Goal: Transaction & Acquisition: Purchase product/service

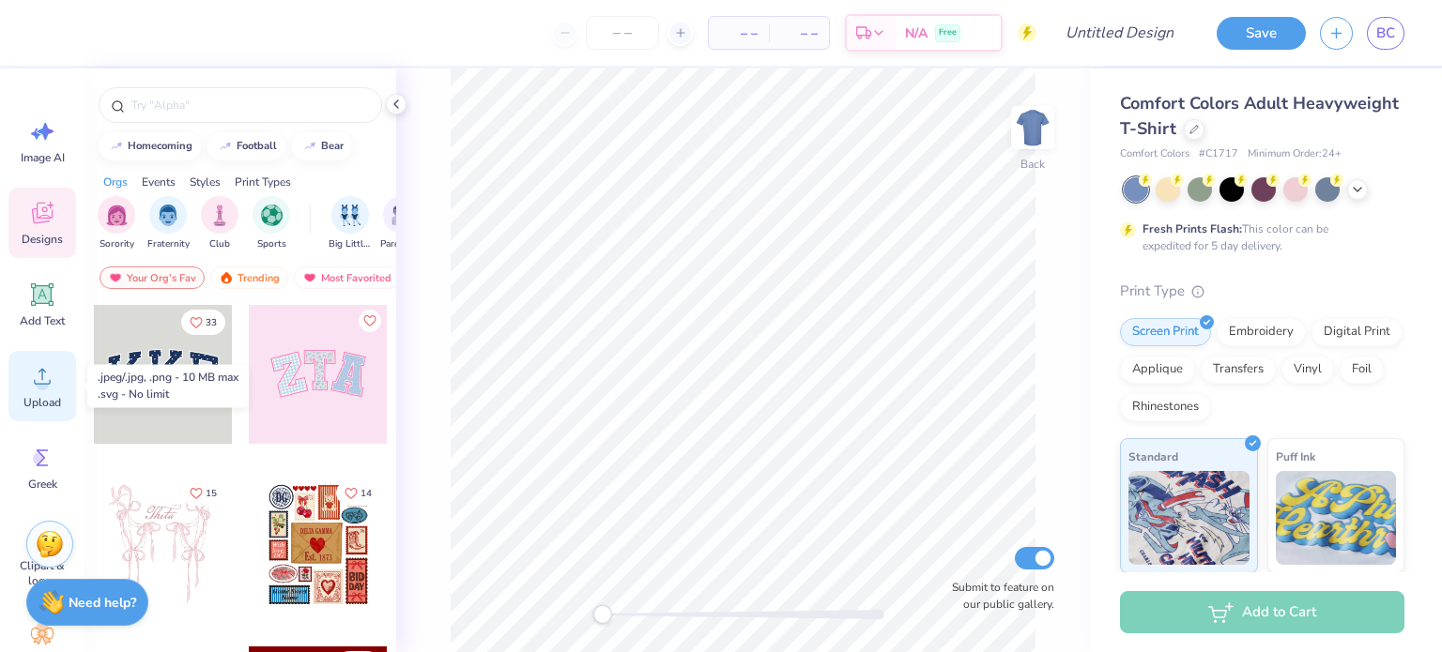
click at [26, 374] on div "Upload" at bounding box center [42, 386] width 68 height 70
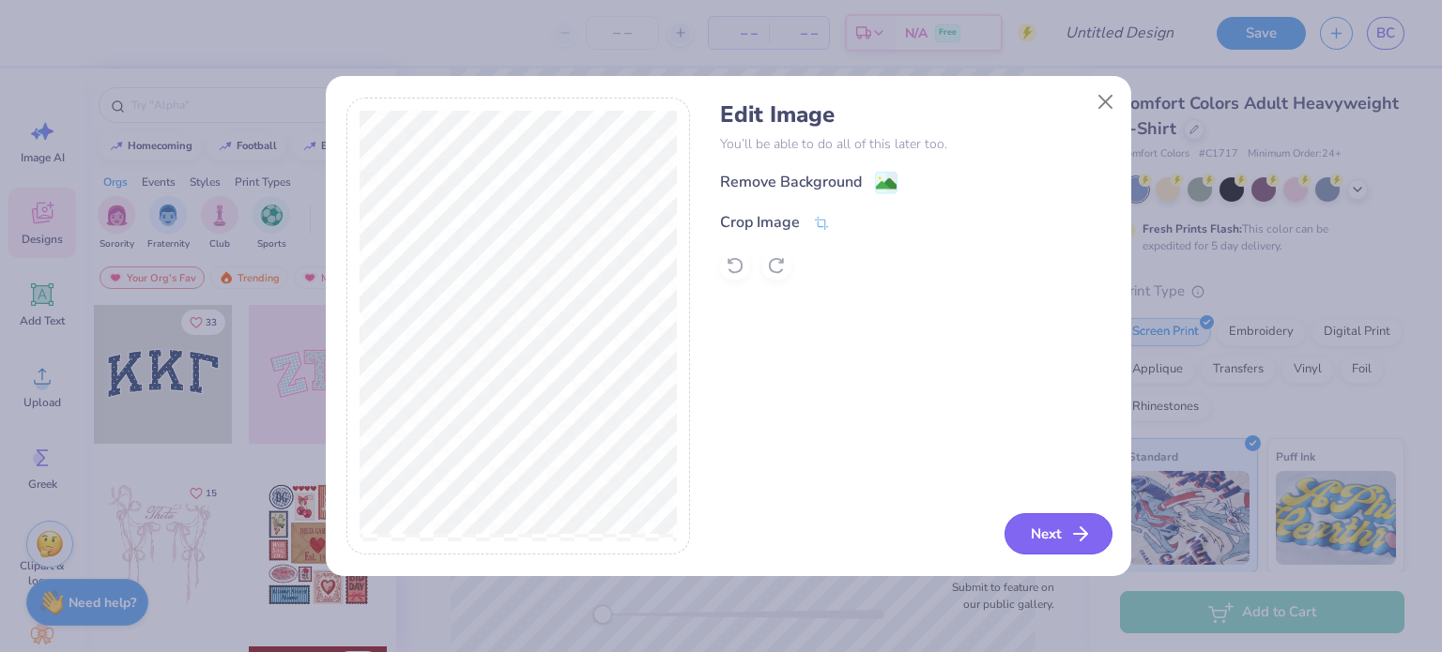
click at [1061, 529] on button "Next" at bounding box center [1058, 533] width 108 height 41
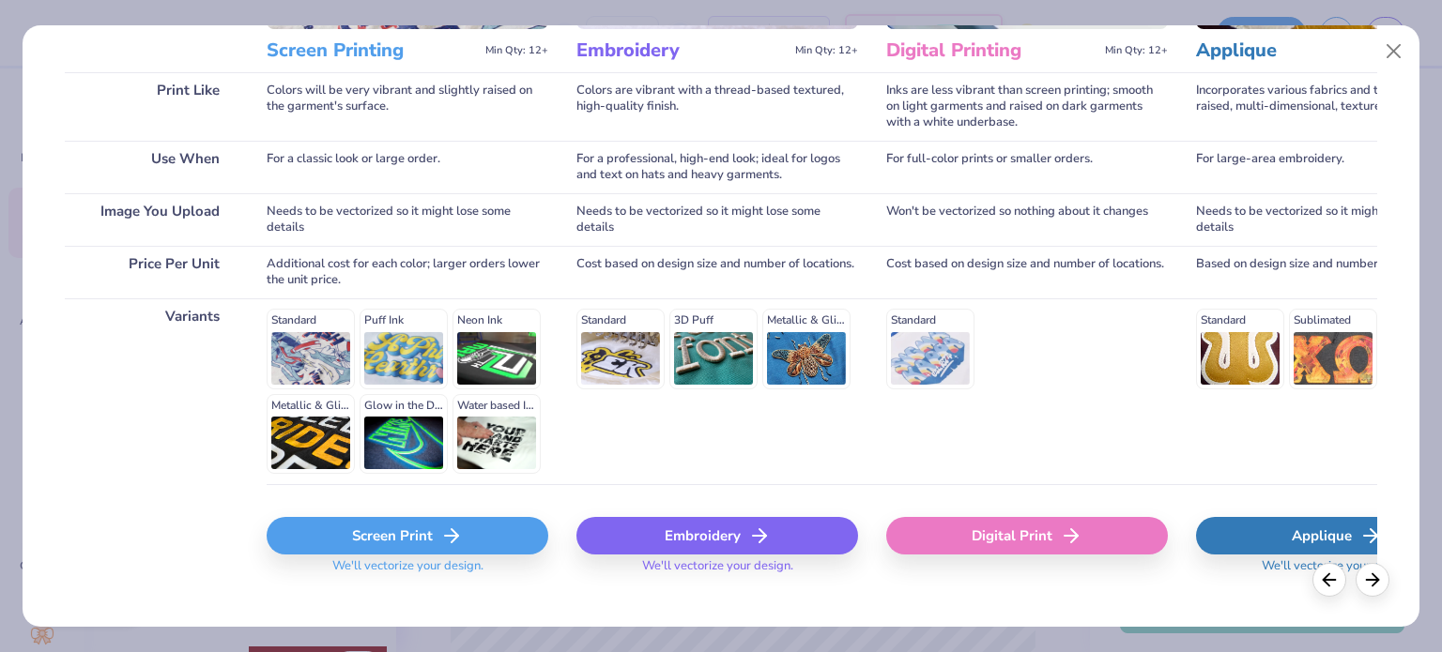
scroll to position [283, 0]
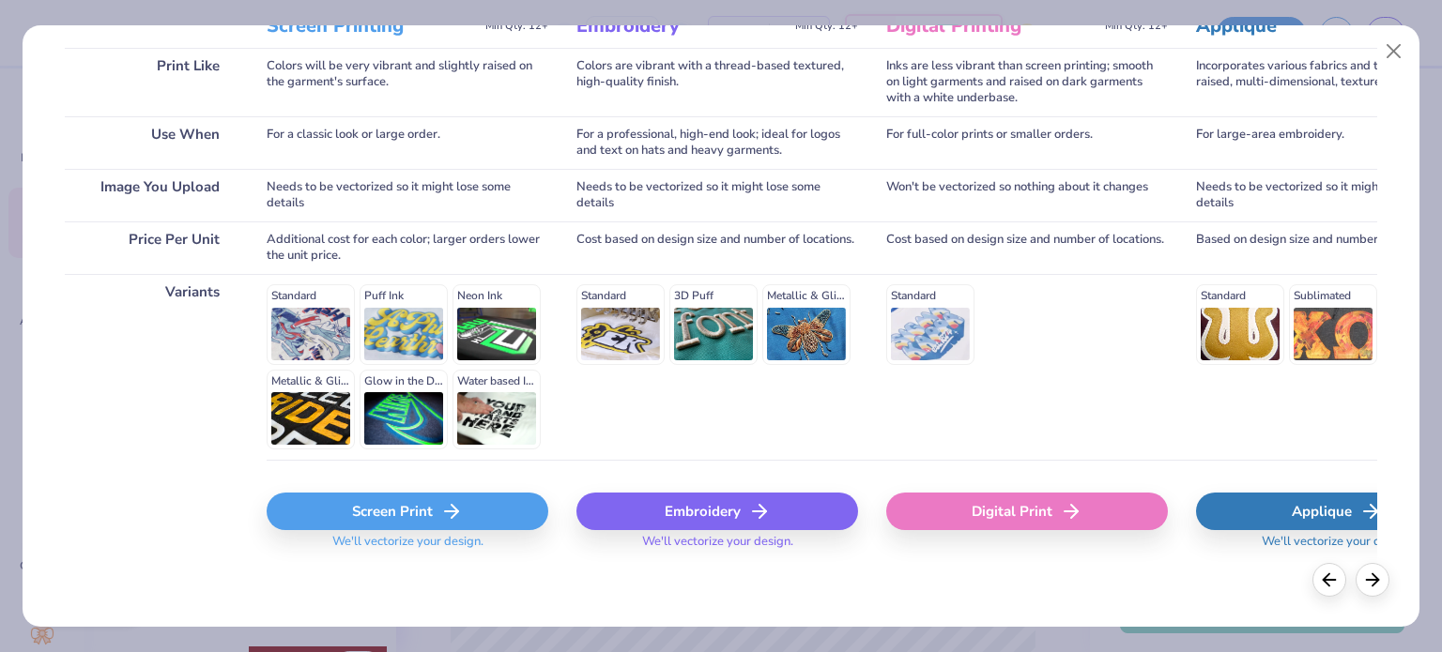
click at [454, 515] on icon at bounding box center [451, 511] width 23 height 23
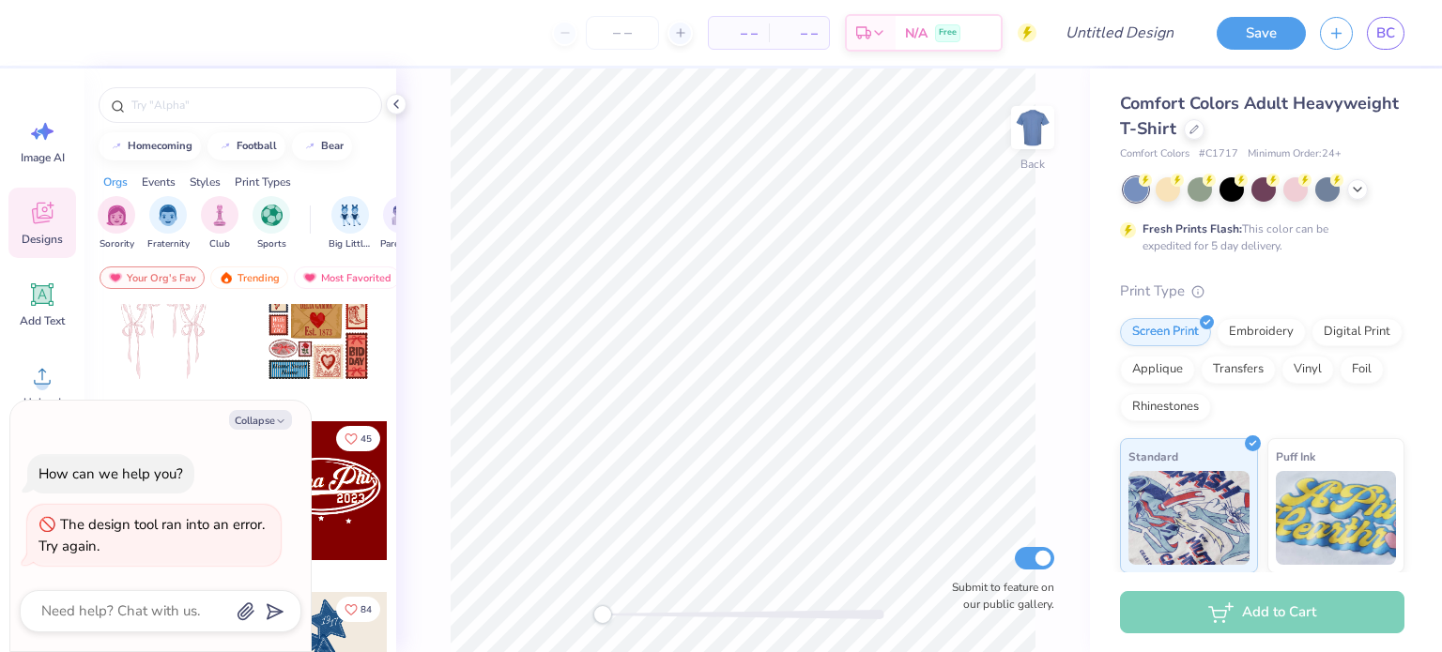
scroll to position [0, 0]
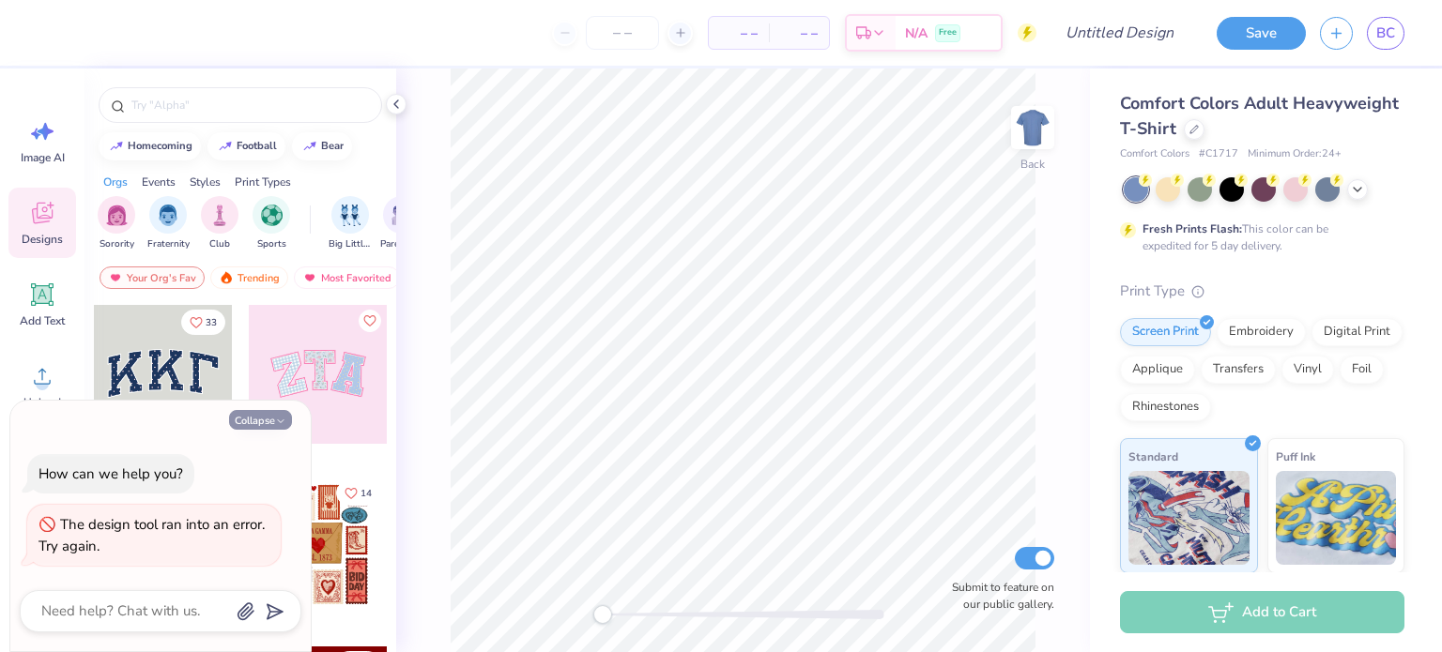
click at [267, 417] on button "Collapse" at bounding box center [260, 420] width 63 height 20
type textarea "x"
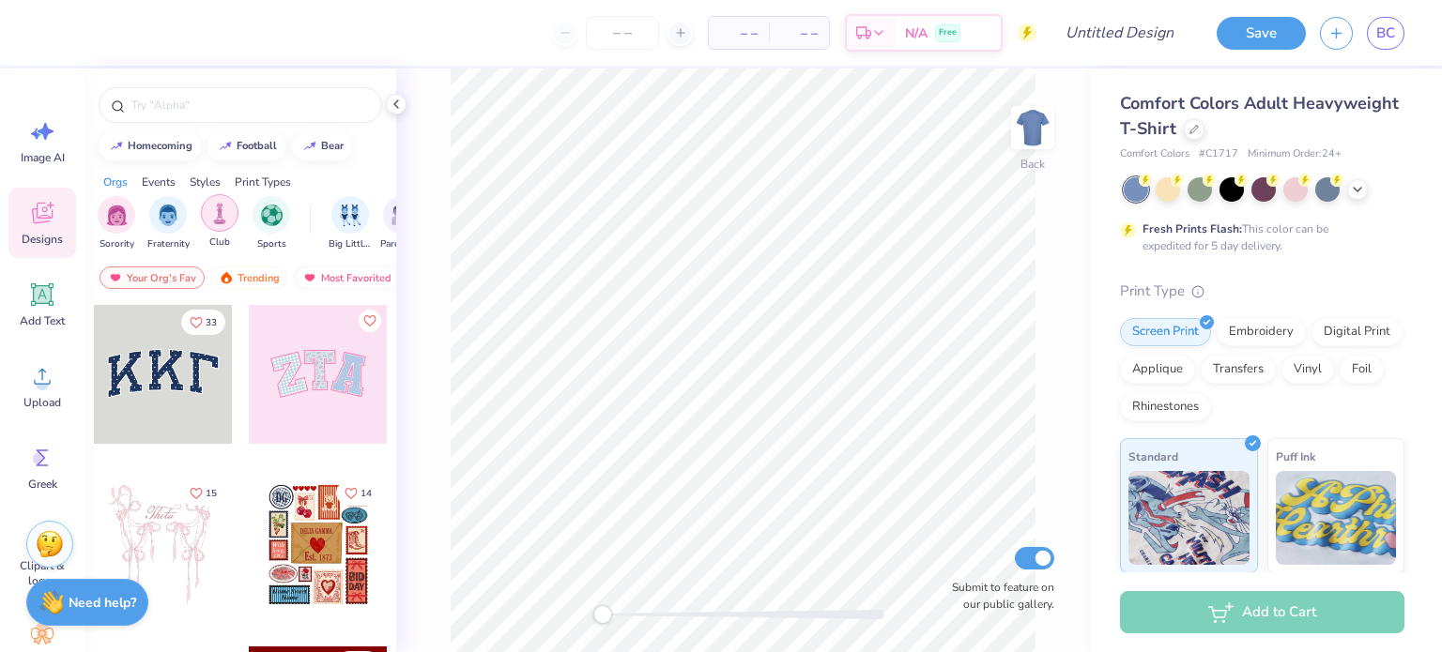
click at [221, 221] on img "filter for Club" at bounding box center [219, 214] width 21 height 22
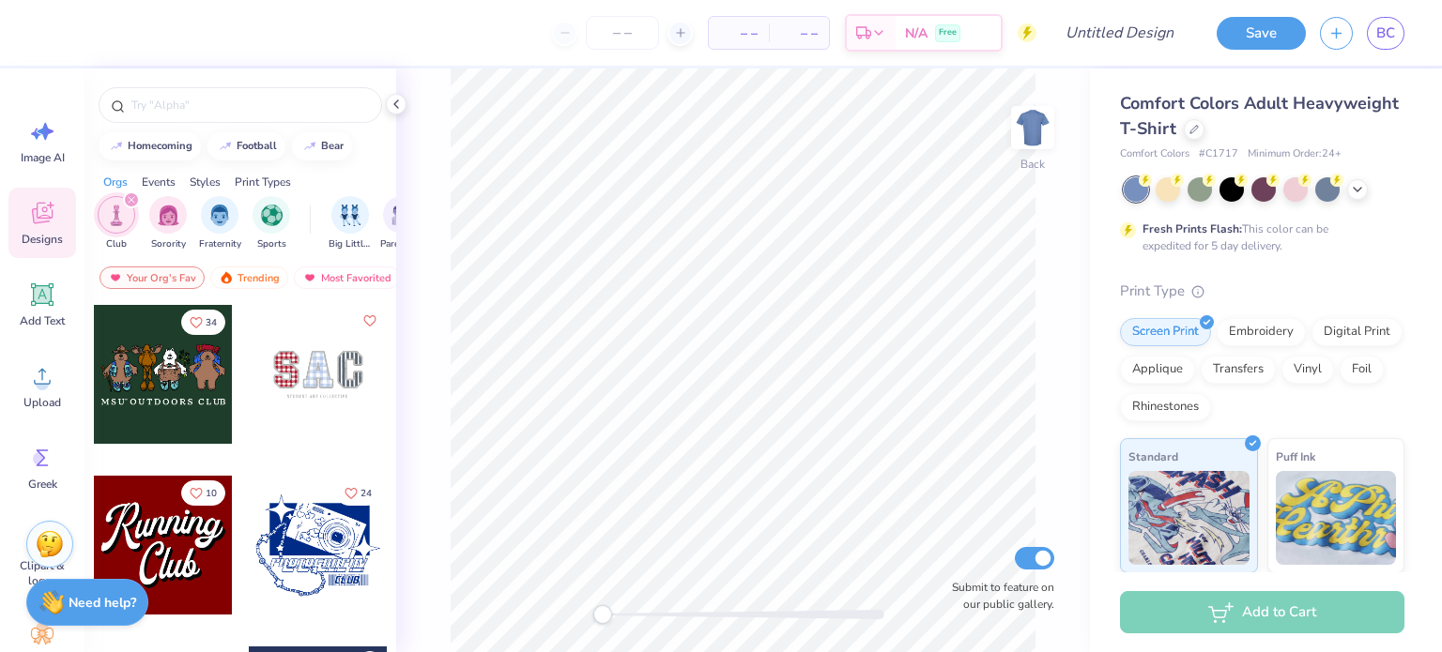
click at [197, 555] on div at bounding box center [163, 545] width 139 height 139
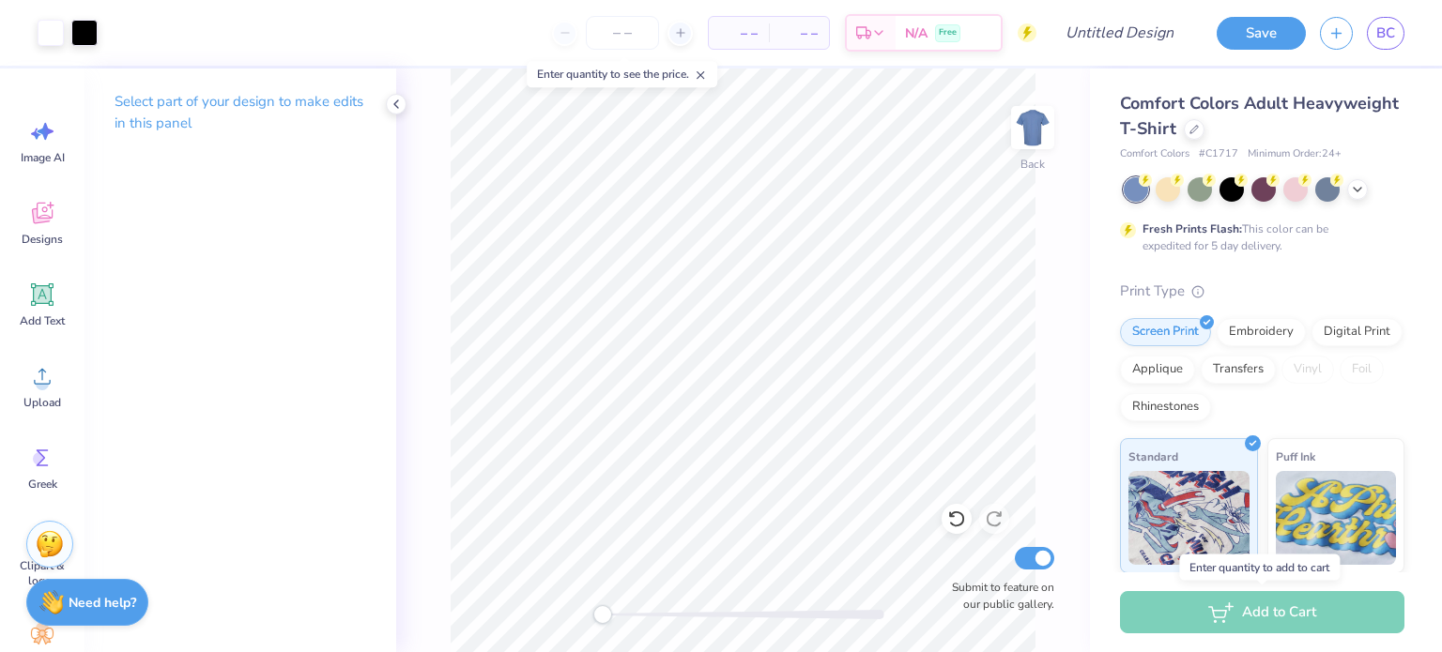
click at [1229, 610] on div "Add to Cart" at bounding box center [1262, 612] width 284 height 42
click at [631, 31] on input "number" at bounding box center [622, 33] width 73 height 34
type input "50"
